Goal: Task Accomplishment & Management: Manage account settings

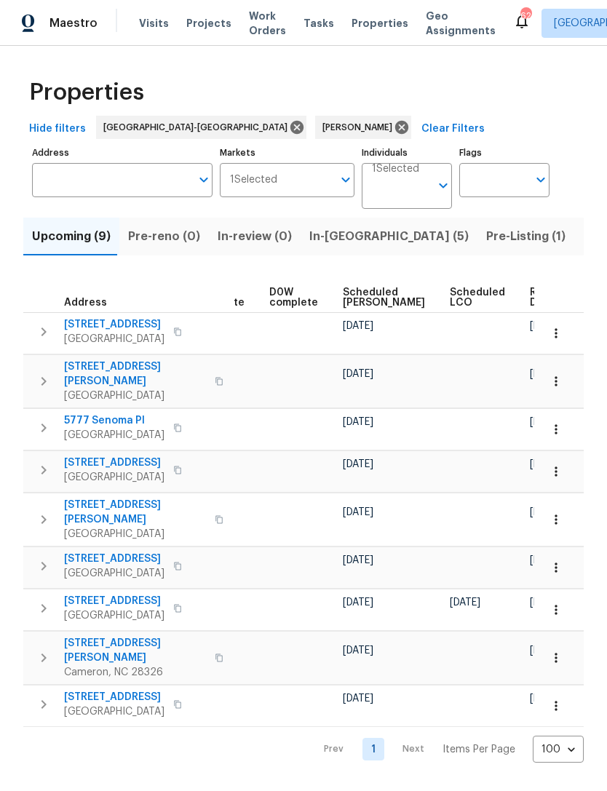
scroll to position [0, 366]
click at [360, 291] on span "Scheduled [PERSON_NAME]" at bounding box center [384, 297] width 82 height 20
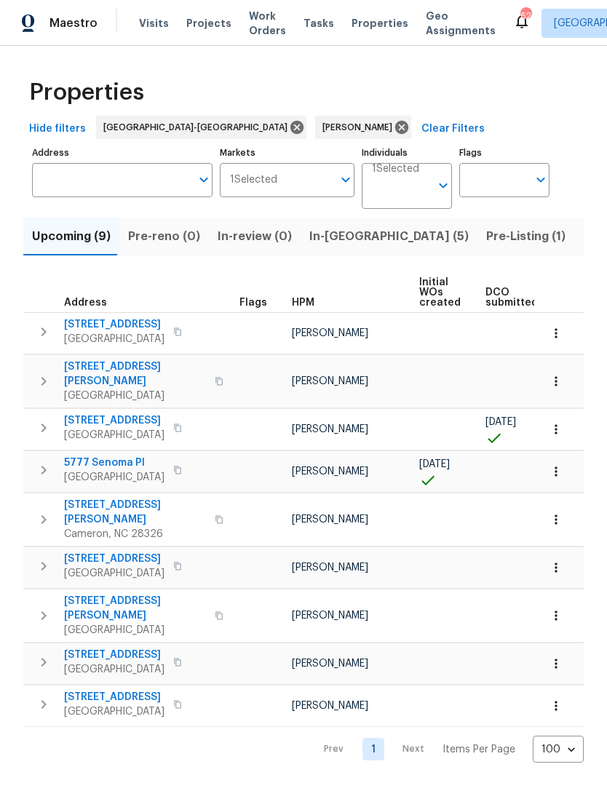
click at [130, 323] on span "[STREET_ADDRESS]" at bounding box center [114, 324] width 100 height 15
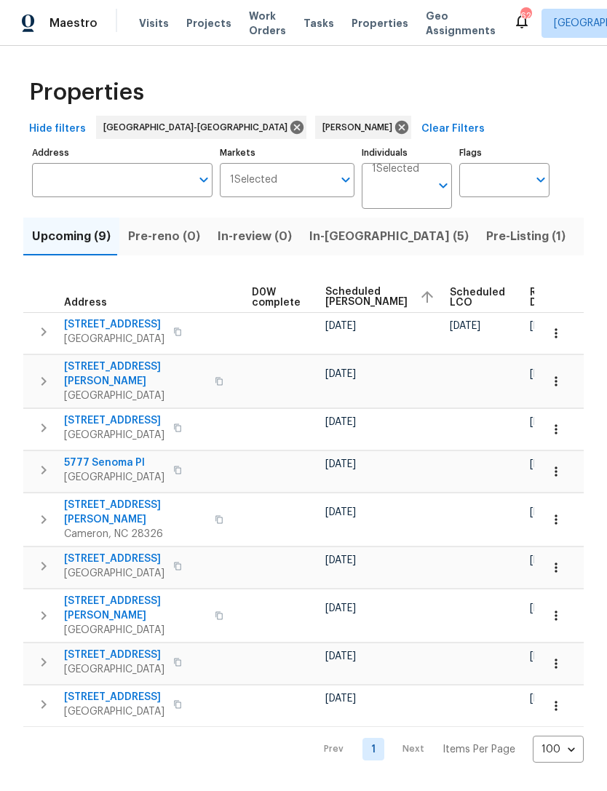
scroll to position [0, 383]
click at [562, 335] on icon "button" at bounding box center [556, 333] width 15 height 15
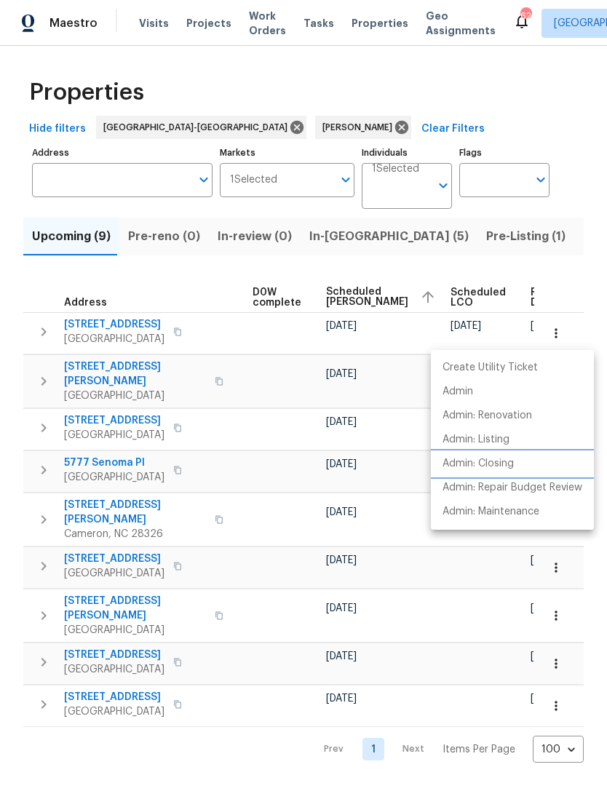
click at [488, 463] on p "Admin: Closing" at bounding box center [477, 463] width 71 height 15
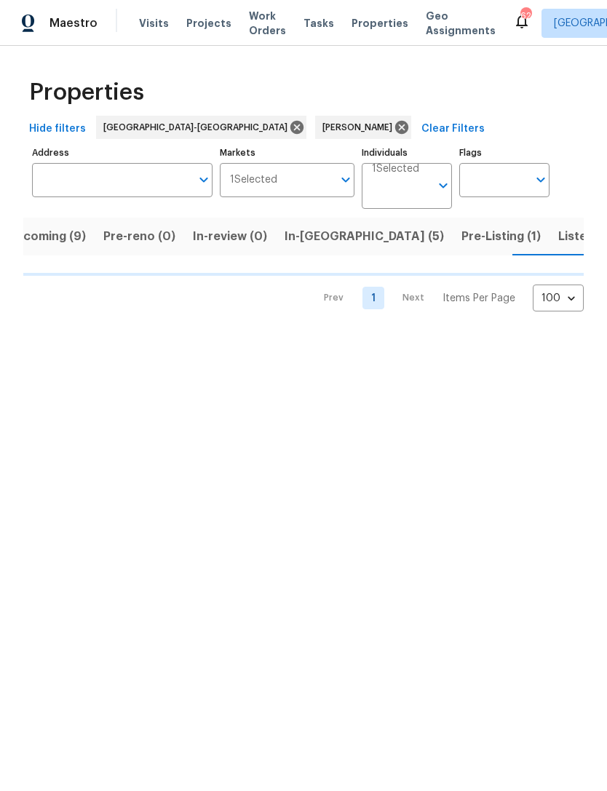
scroll to position [0, 25]
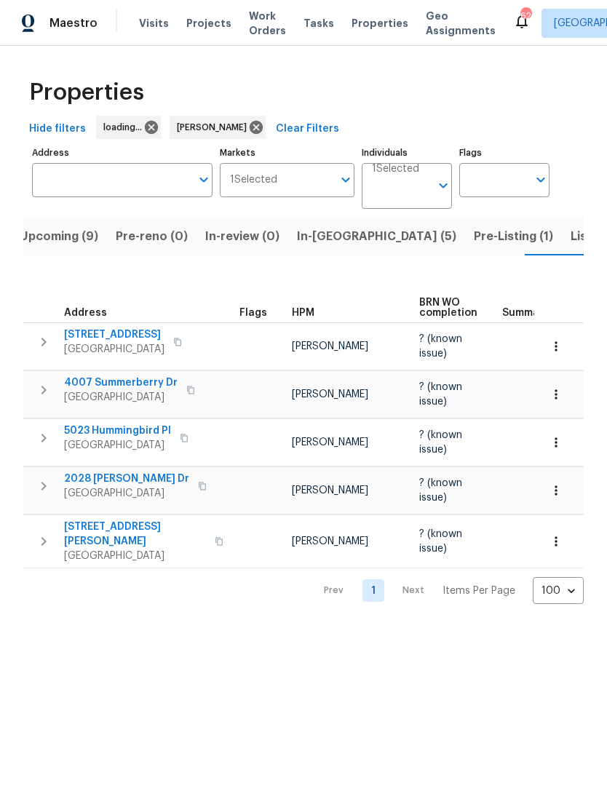
scroll to position [0, 25]
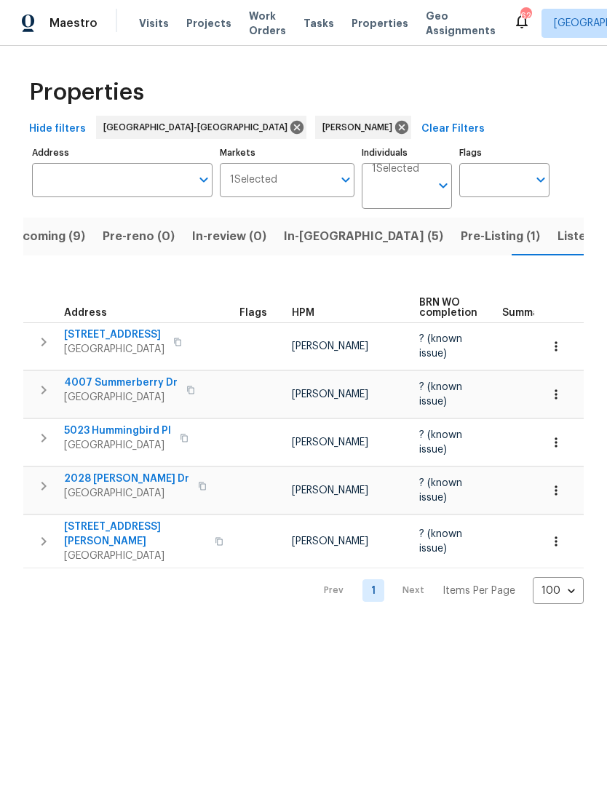
click at [75, 232] on span "Upcoming (9)" at bounding box center [46, 236] width 79 height 20
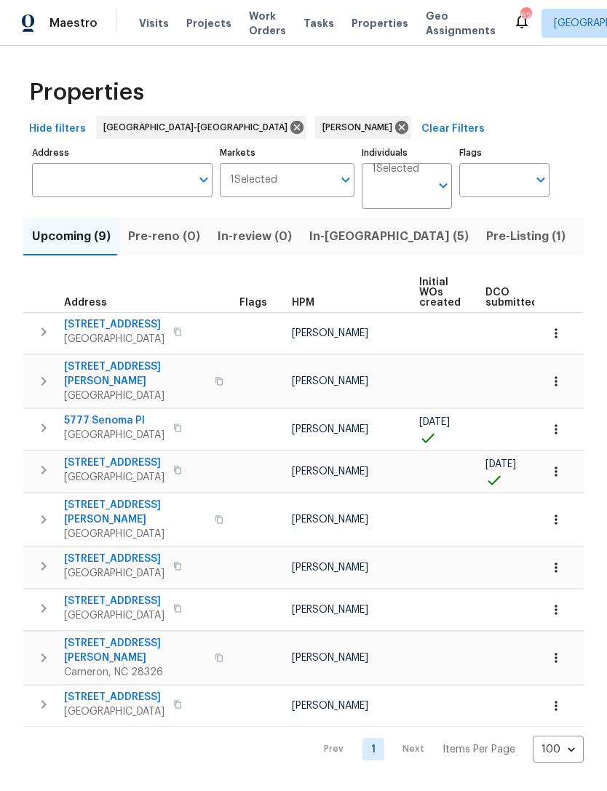
click at [486, 232] on span "Pre-Listing (1)" at bounding box center [525, 236] width 79 height 20
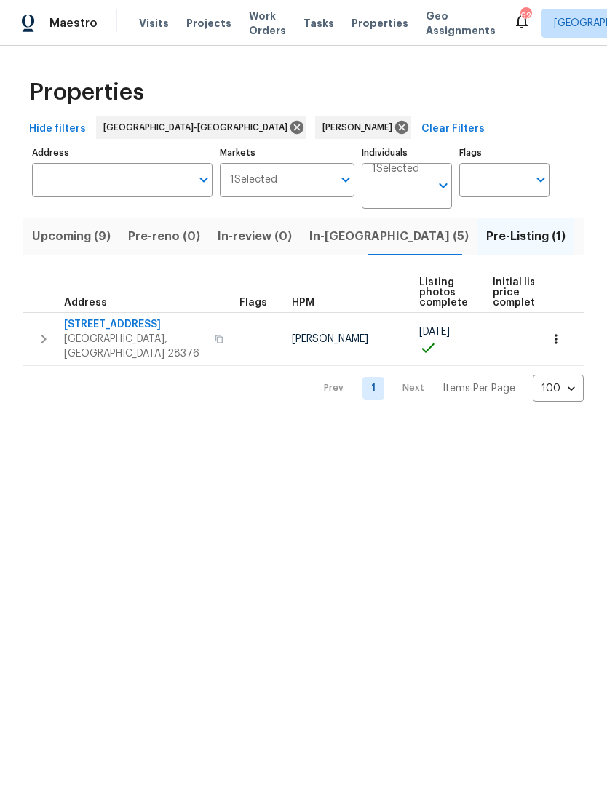
click at [60, 232] on span "Upcoming (9)" at bounding box center [71, 236] width 79 height 20
